Goal: Find specific page/section: Find specific page/section

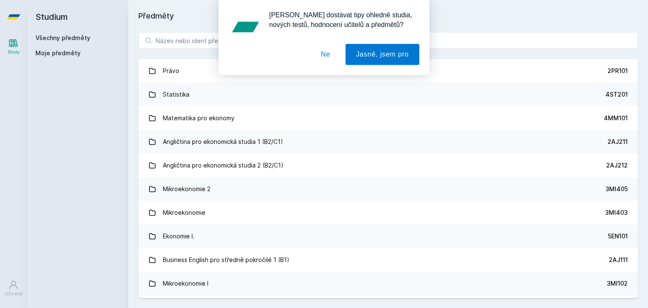
click at [210, 43] on div "[PERSON_NAME] dostávat tipy ohledně studia, nových testů, hodnocení učitelů a p…" at bounding box center [324, 37] width 648 height 75
click at [179, 39] on div "[PERSON_NAME] dostávat tipy ohledně studia, nových testů, hodnocení učitelů a p…" at bounding box center [324, 37] width 648 height 75
click at [328, 53] on button "Ne" at bounding box center [325, 54] width 30 height 21
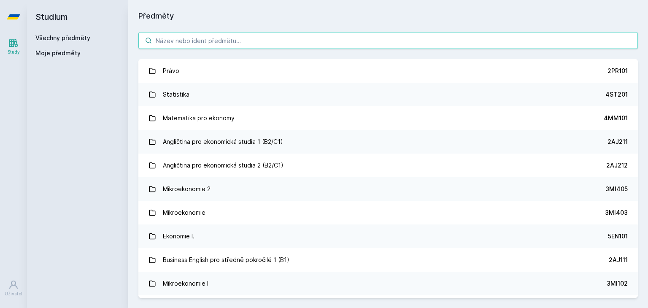
click at [279, 40] on input "search" at bounding box center [387, 40] width 499 height 17
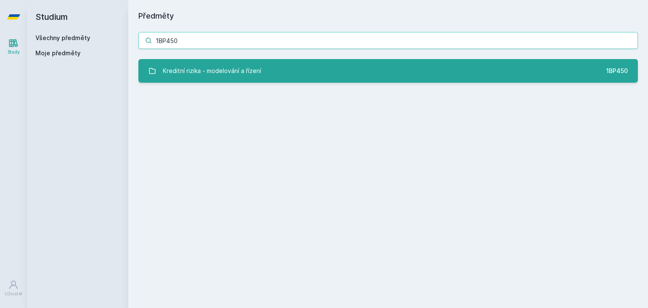
type input "1BP450"
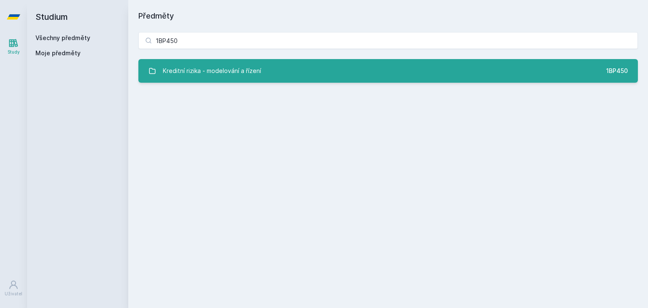
click at [250, 73] on div "Kreditní rizika - modelování a řízení" at bounding box center [212, 70] width 98 height 17
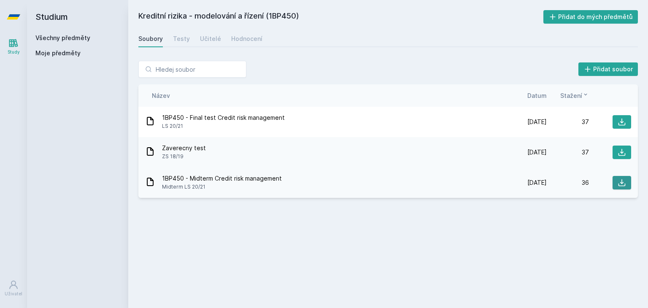
click at [623, 183] on icon at bounding box center [621, 182] width 8 height 8
